Goal: Transaction & Acquisition: Obtain resource

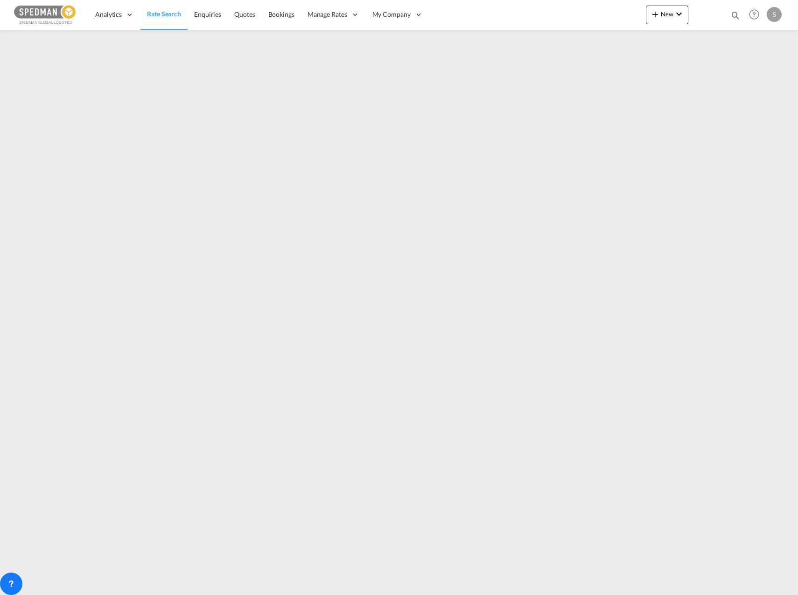
click at [44, 15] on img at bounding box center [45, 14] width 63 height 21
click at [67, 11] on img at bounding box center [45, 14] width 63 height 21
click at [196, 17] on span "Enquiries" at bounding box center [207, 14] width 27 height 8
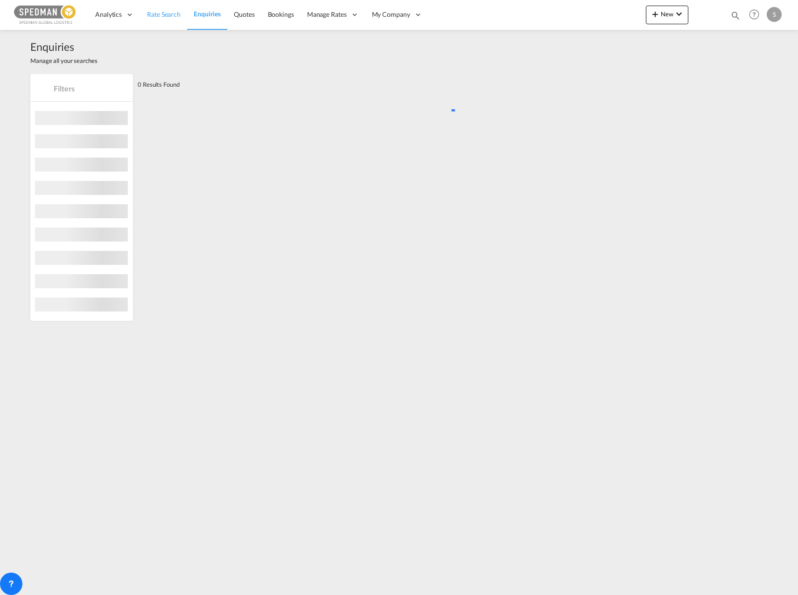
click at [161, 14] on span "Rate Search" at bounding box center [164, 14] width 34 height 8
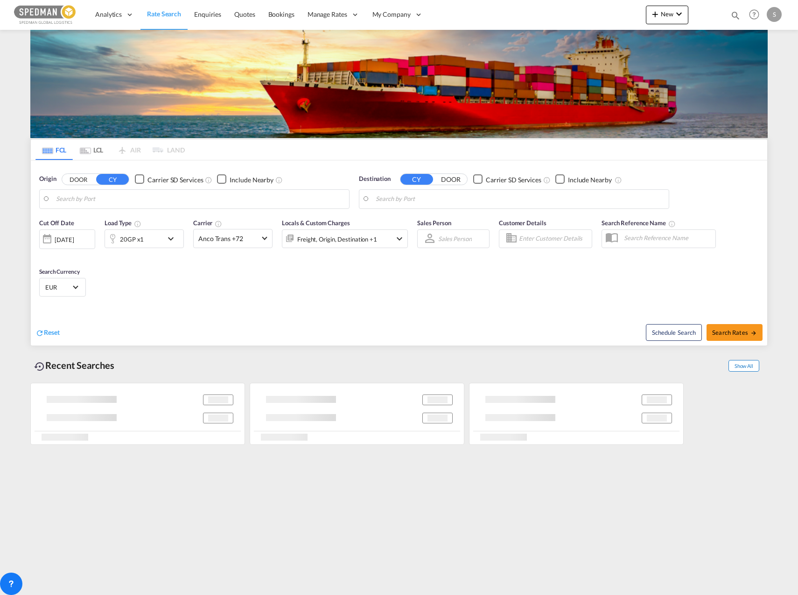
click at [746, 362] on span "Show All" at bounding box center [743, 366] width 31 height 12
type input "[GEOGRAPHIC_DATA], NOOSL"
type input "[GEOGRAPHIC_DATA], [GEOGRAPHIC_DATA], CAMTR"
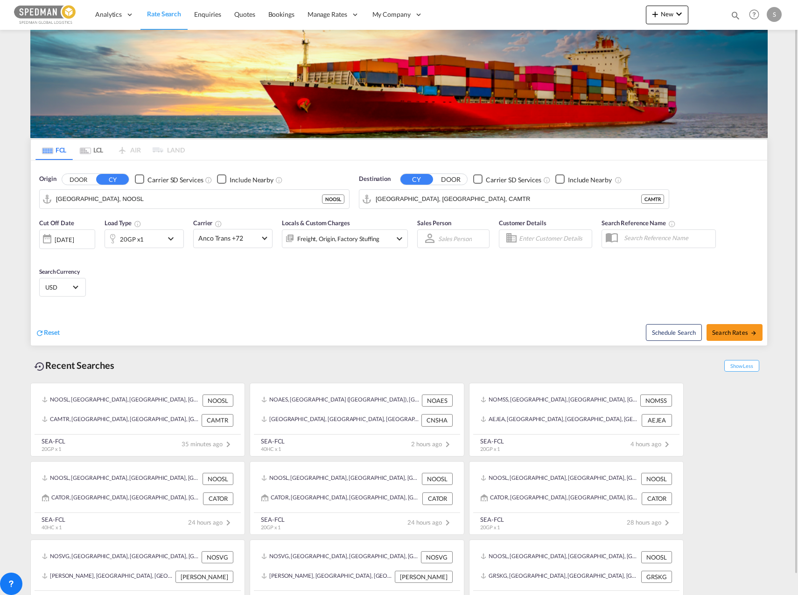
scroll to position [21, 0]
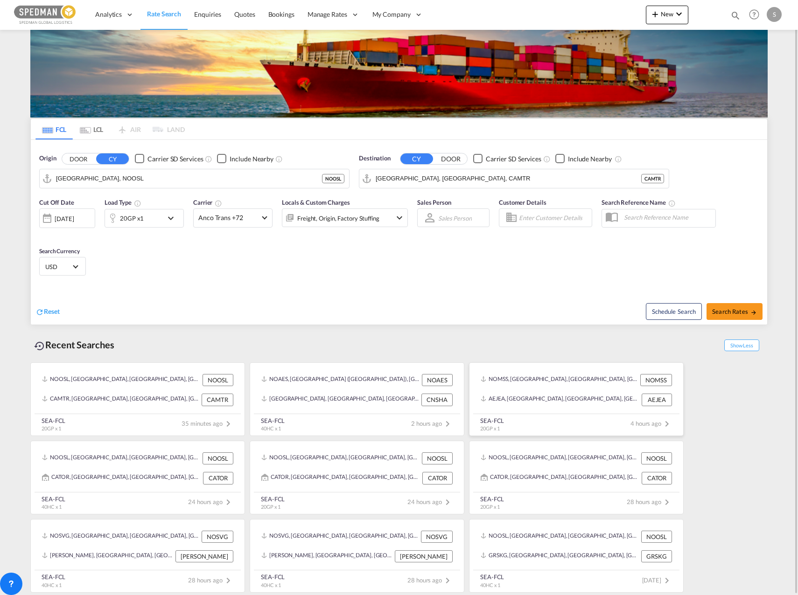
click at [649, 416] on div "SEA-FCL 20GP x 1 4 hours ago" at bounding box center [576, 423] width 206 height 18
